Goal: Task Accomplishment & Management: Manage account settings

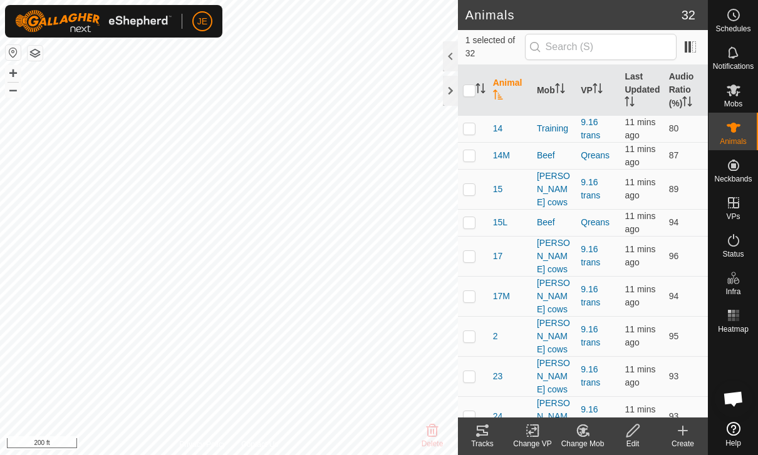
click at [485, 434] on icon at bounding box center [482, 430] width 15 height 15
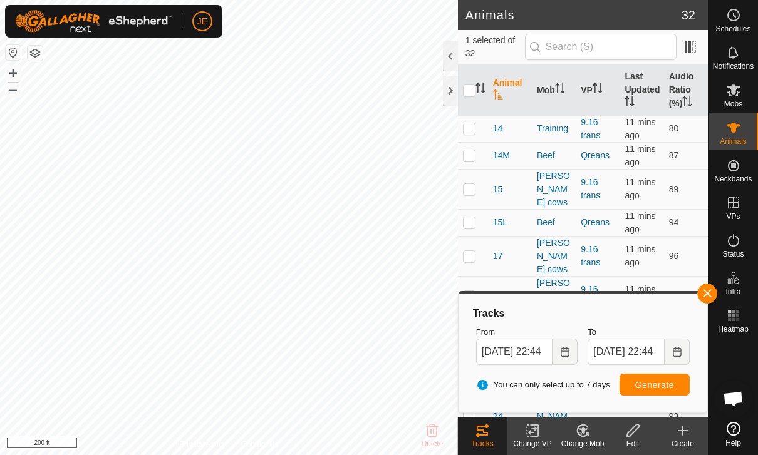
checkbox input "false"
checkbox input "true"
click at [708, 293] on span "button" at bounding box center [707, 294] width 10 height 10
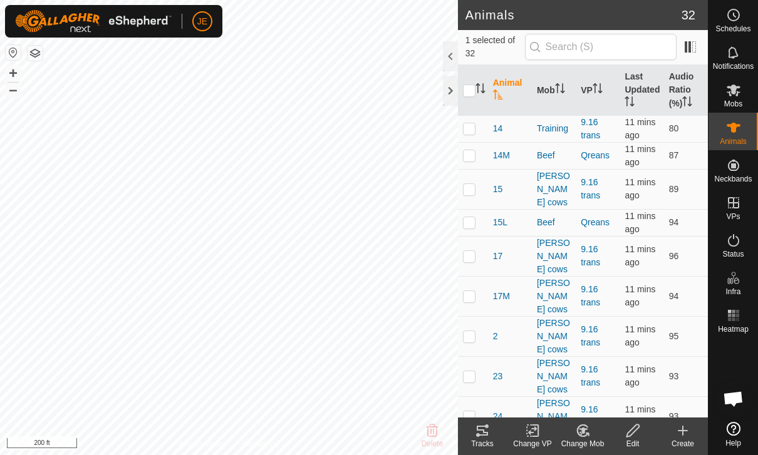
click at [706, 116] on span at bounding box center [705, 90] width 5 height 51
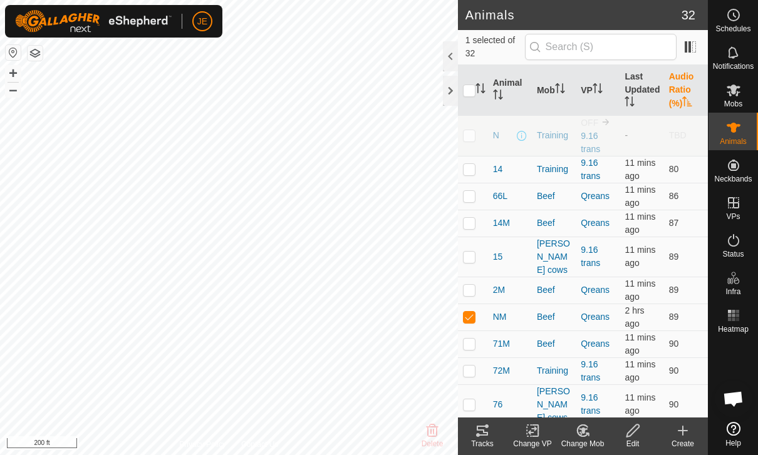
click at [490, 442] on div "Tracks" at bounding box center [482, 443] width 50 height 11
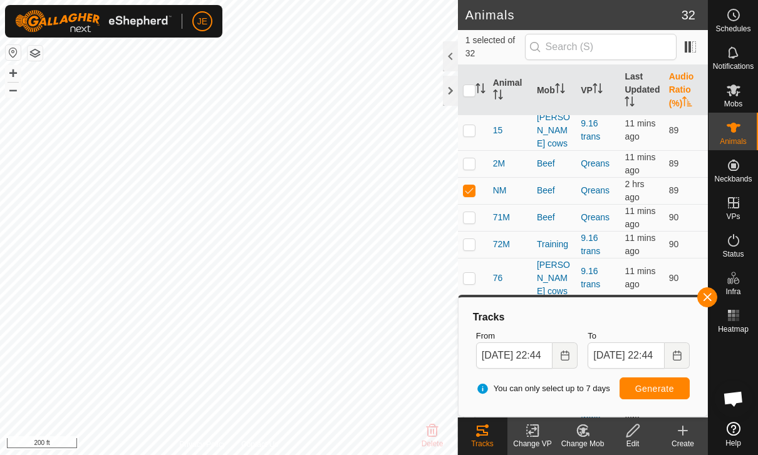
scroll to position [117, 0]
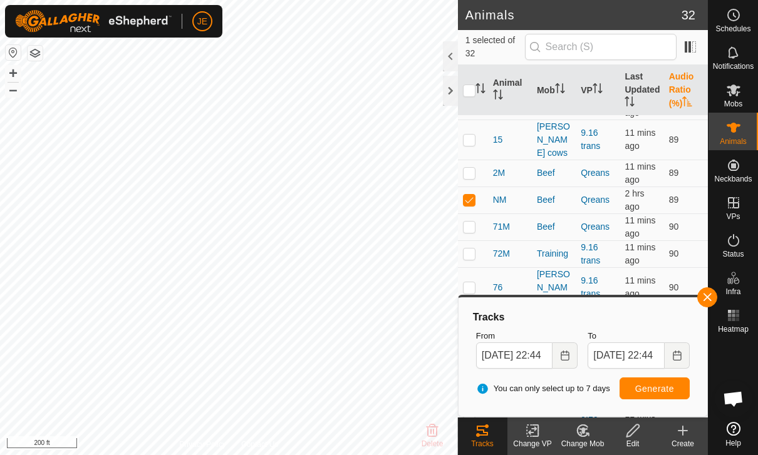
checkbox input "true"
checkbox input "false"
click at [705, 297] on span "button" at bounding box center [707, 297] width 10 height 10
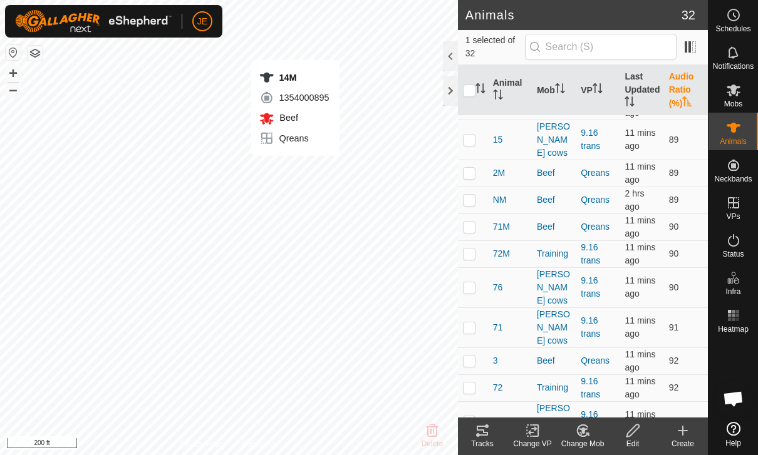
click at [486, 430] on icon at bounding box center [482, 430] width 15 height 15
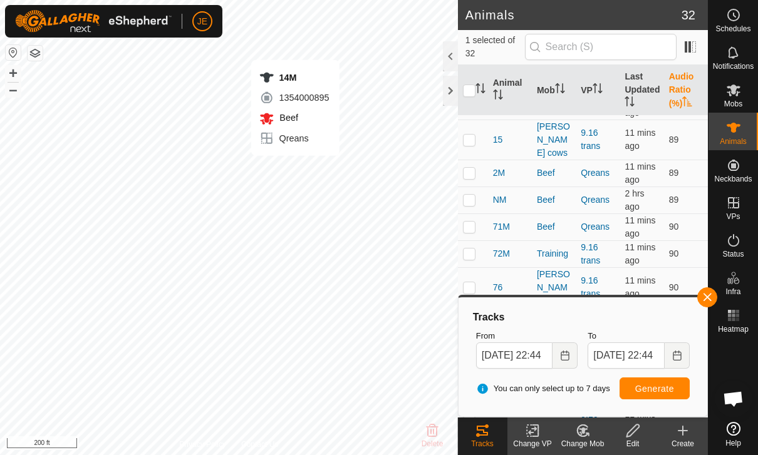
checkbox input "false"
click at [708, 299] on span "button" at bounding box center [707, 297] width 10 height 10
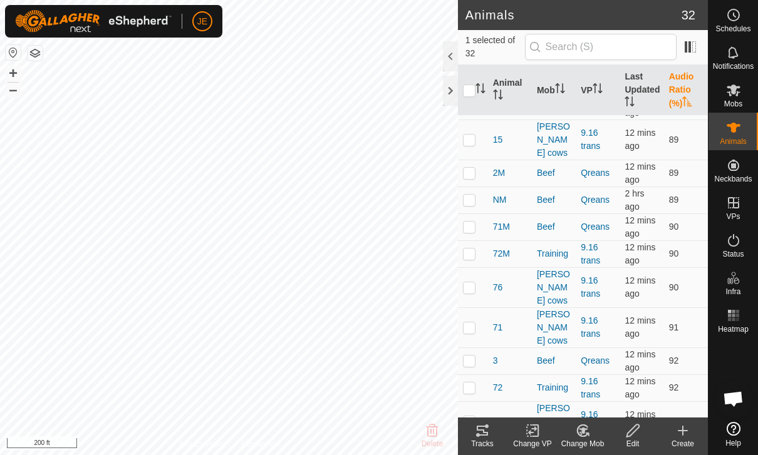
click at [489, 433] on icon at bounding box center [482, 430] width 15 height 15
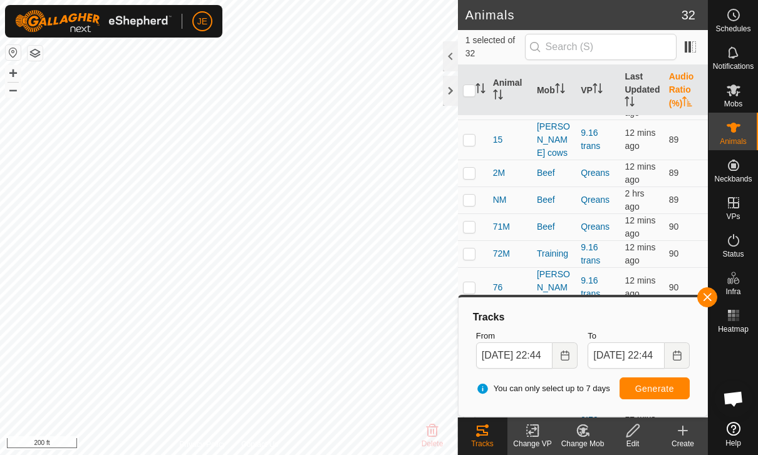
click at [709, 296] on span "button" at bounding box center [707, 297] width 10 height 10
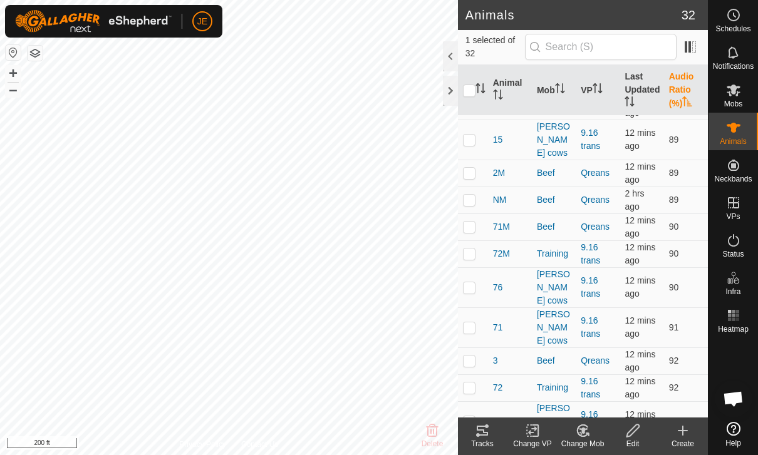
checkbox input "false"
click at [487, 427] on icon at bounding box center [482, 431] width 11 height 10
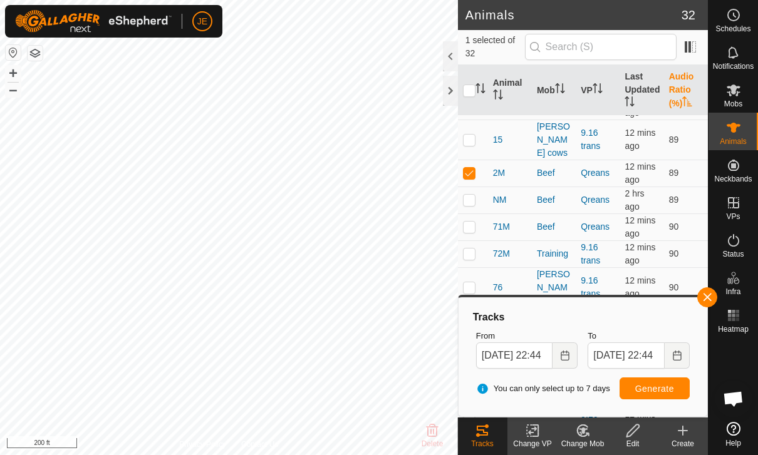
click at [705, 294] on span "button" at bounding box center [707, 297] width 10 height 10
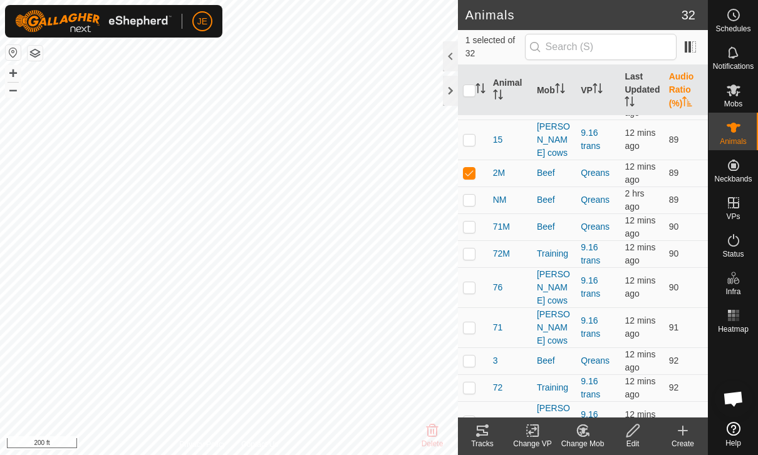
checkbox input "false"
click at [487, 430] on icon at bounding box center [482, 430] width 15 height 15
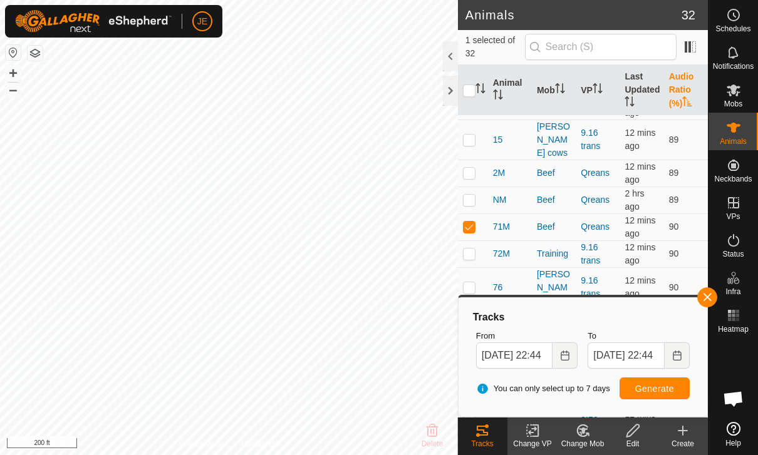
click at [710, 293] on span "button" at bounding box center [707, 297] width 10 height 10
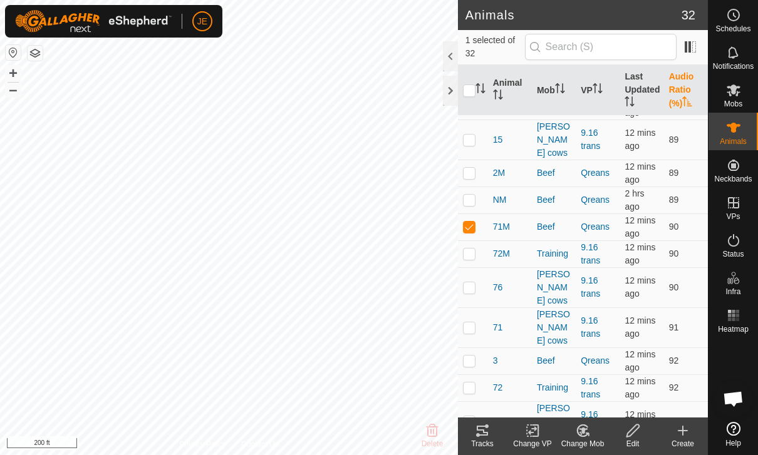
checkbox input "false"
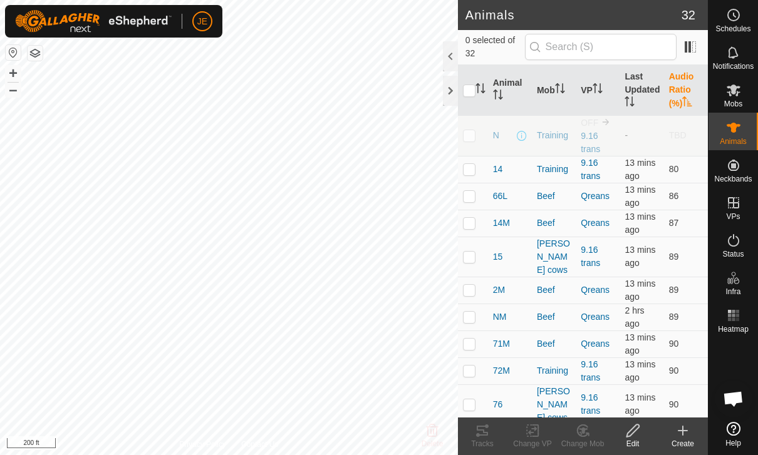
scroll to position [0, 0]
click at [641, 88] on th "Last Updated" at bounding box center [641, 90] width 44 height 51
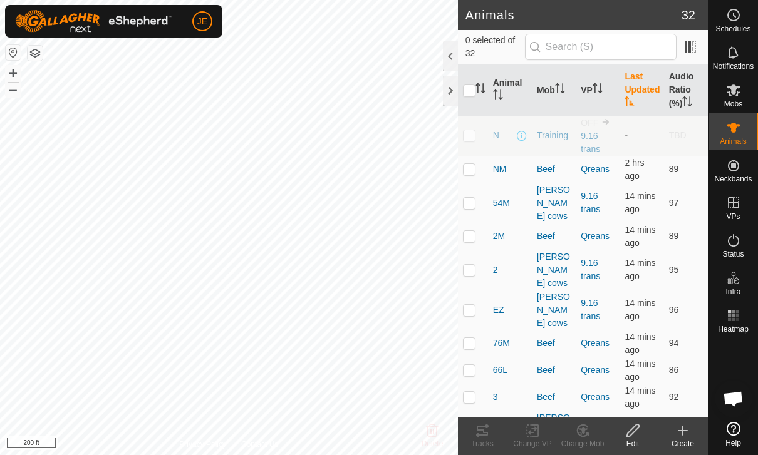
click at [639, 85] on th "Last Updated" at bounding box center [641, 90] width 44 height 51
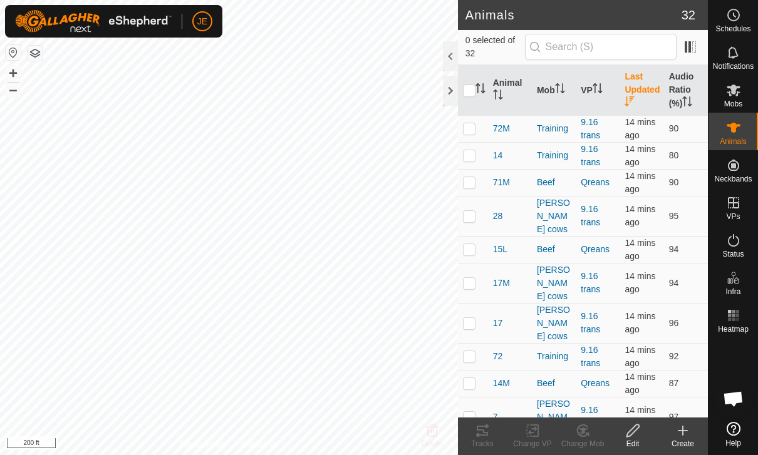
click at [641, 88] on th "Last Updated" at bounding box center [641, 90] width 44 height 51
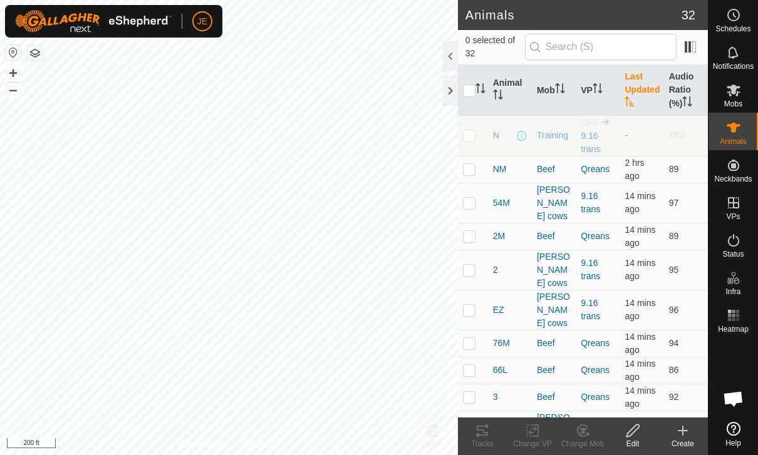
click at [639, 88] on th "Last Updated" at bounding box center [641, 90] width 44 height 51
